Goal: Task Accomplishment & Management: Complete application form

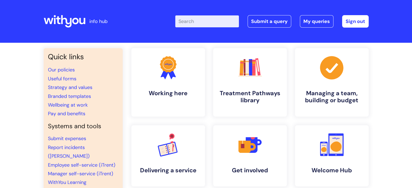
click at [217, 24] on input "Enter your search term here..." at bounding box center [207, 21] width 64 height 12
click at [277, 21] on link "Submit a query" at bounding box center [270, 21] width 44 height 12
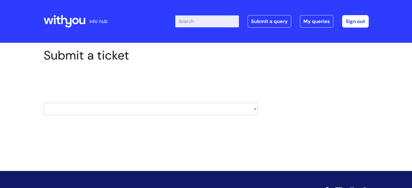
click at [104, 107] on select "HR / People IT and Support Clinical Drug Alerts Finance Accounts Data Support T…" at bounding box center [151, 109] width 214 height 12
select select "learning_and_development"
click at [44, 103] on select "HR / People IT and Support Clinical Drug Alerts Finance Accounts Data Support T…" at bounding box center [151, 109] width 214 height 12
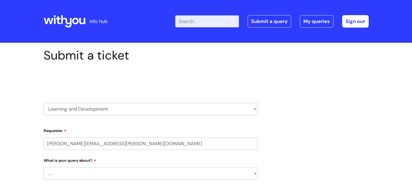
select select "80004418364"
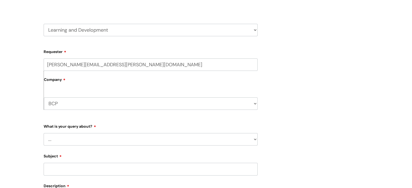
scroll to position [108, 0]
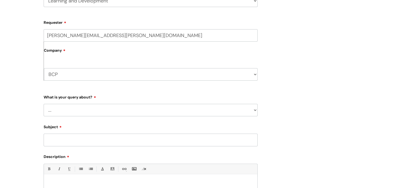
click at [111, 113] on select "... Question about a training course or session booking Ask about apprenticeshi…" at bounding box center [151, 110] width 214 height 12
select select "Manager support – help for my team or service, training report requests"
click at [44, 104] on select "... Question about a training course or session booking Ask about apprenticeshi…" at bounding box center [151, 110] width 214 height 12
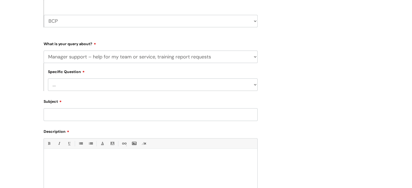
scroll to position [163, 0]
click at [134, 85] on select "... Report or dashboard request Update information for my team members Support …" at bounding box center [153, 84] width 210 height 12
select select "Update information for my team members"
click at [48, 78] on select "... Report or dashboard request Update information for my team members Support …" at bounding box center [153, 84] width 210 height 12
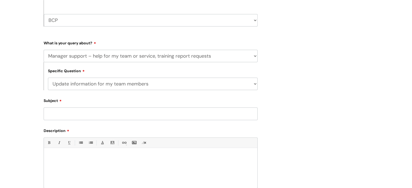
click at [127, 112] on input "Subject" at bounding box center [151, 114] width 214 height 12
type input "Who I am managing"
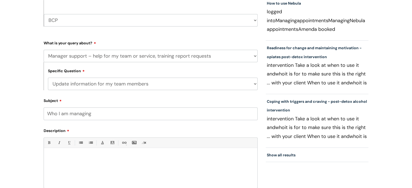
click at [115, 156] on p at bounding box center [151, 157] width 206 height 5
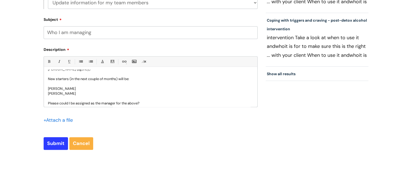
scroll to position [102, 0]
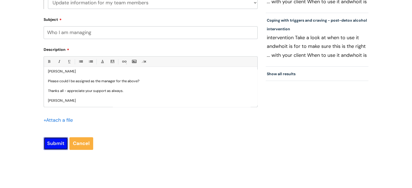
click at [56, 143] on input "Submit" at bounding box center [56, 143] width 24 height 12
type input "Please Wait..."
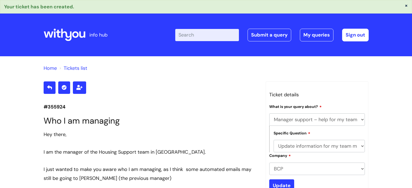
select select "Manager support – help for my team or service, training report requests"
select select "Update information for my team members"
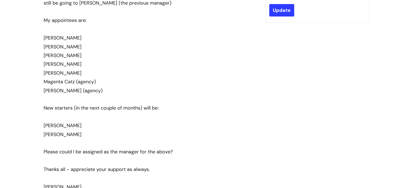
scroll to position [175, 0]
